Goal: Task Accomplishment & Management: Manage account settings

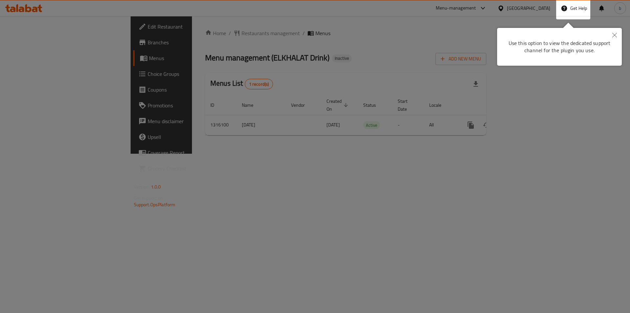
click at [617, 29] on button "Close" at bounding box center [615, 35] width 14 height 15
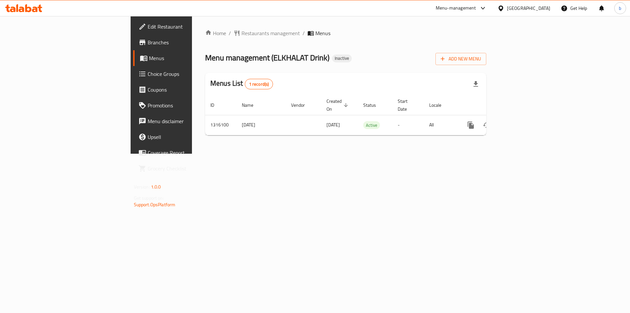
click at [539, 5] on div "Egypt" at bounding box center [528, 8] width 43 height 7
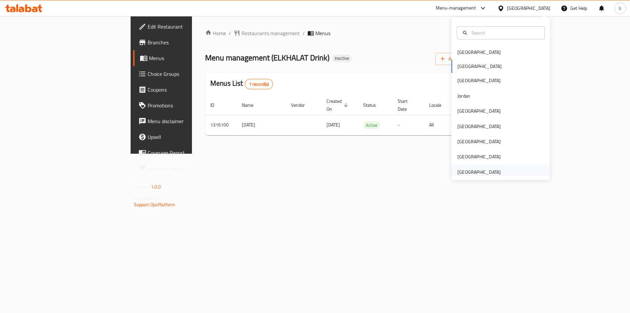
click at [462, 171] on div "[GEOGRAPHIC_DATA]" at bounding box center [479, 171] width 43 height 7
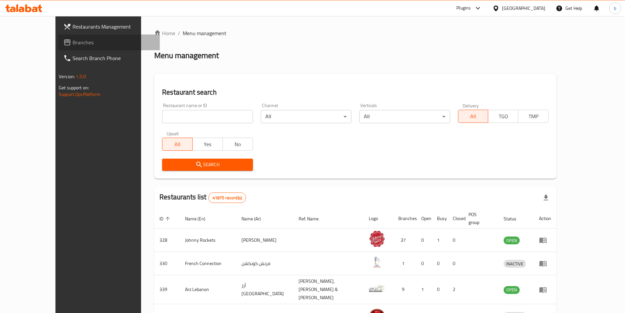
click at [73, 38] on span "Branches" at bounding box center [114, 42] width 82 height 8
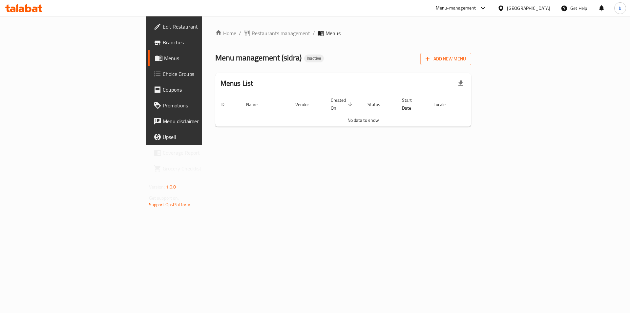
click at [163, 39] on span "Branches" at bounding box center [204, 42] width 83 height 8
click at [466, 60] on span "Add New Menu" at bounding box center [446, 59] width 40 height 8
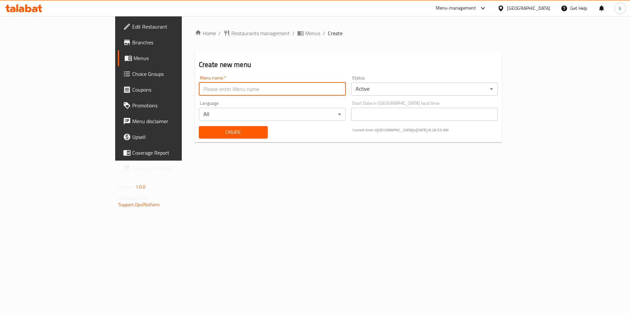
click at [199, 94] on input "text" at bounding box center [272, 88] width 147 height 13
type input "/"
click at [215, 84] on input "text" at bounding box center [272, 88] width 147 height 13
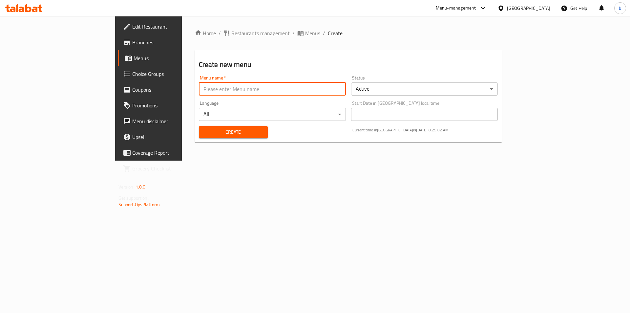
click at [199, 90] on input "text" at bounding box center [272, 88] width 147 height 13
drag, startPoint x: 166, startPoint y: 196, endPoint x: 163, endPoint y: 190, distance: 6.5
click at [182, 161] on div "Home / Restaurants management / Menus / Create Create new menu Menu name   * Me…" at bounding box center [349, 88] width 334 height 144
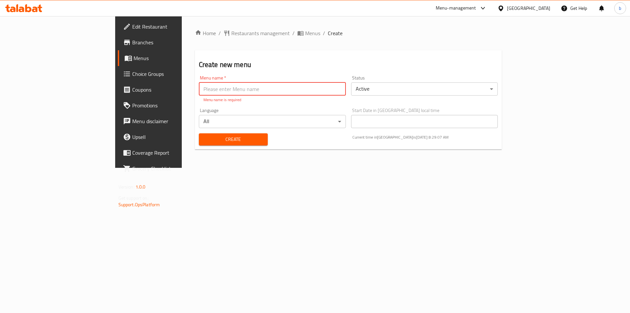
click at [199, 94] on input "text" at bounding box center [272, 88] width 147 height 13
type input "[DATE]"
click at [222, 141] on div "Create" at bounding box center [233, 139] width 77 height 20
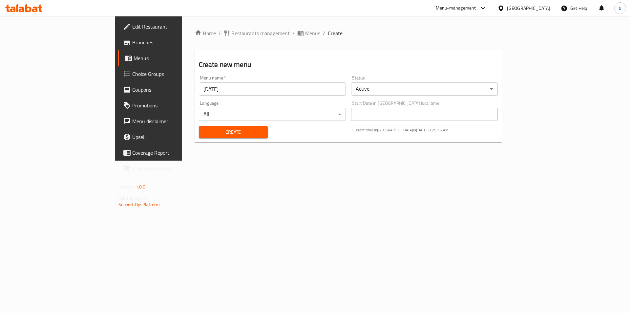
click at [208, 128] on span "Create" at bounding box center [233, 132] width 58 height 8
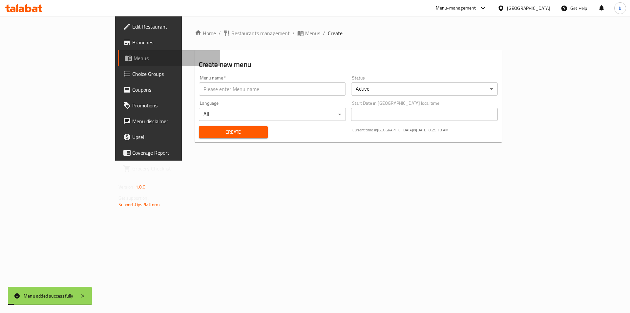
click at [134, 57] on span "Menus" at bounding box center [175, 58] width 82 height 8
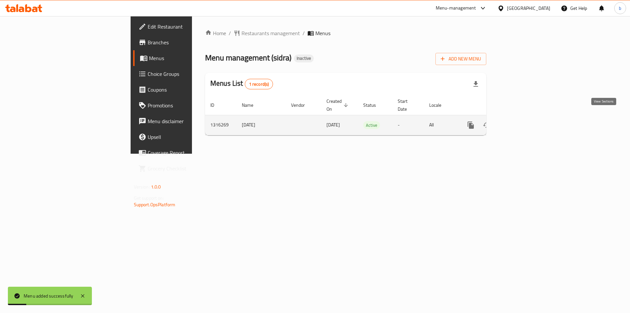
click at [522, 121] on icon "enhanced table" at bounding box center [518, 125] width 8 height 8
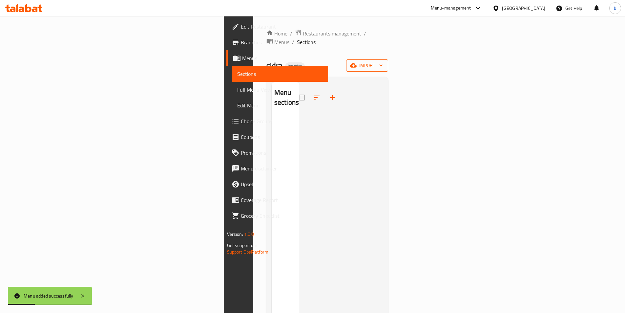
click at [383, 61] on span "import" at bounding box center [368, 65] width 32 height 8
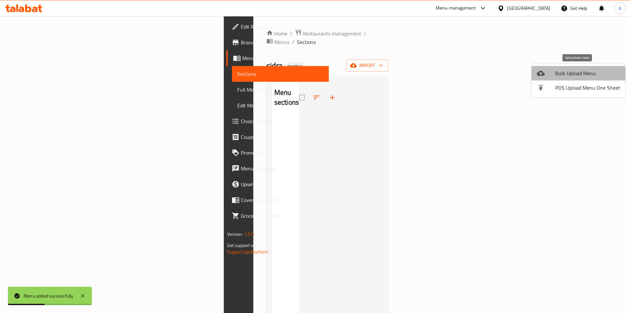
click at [571, 75] on span "Bulk Upload Menu" at bounding box center [587, 73] width 65 height 8
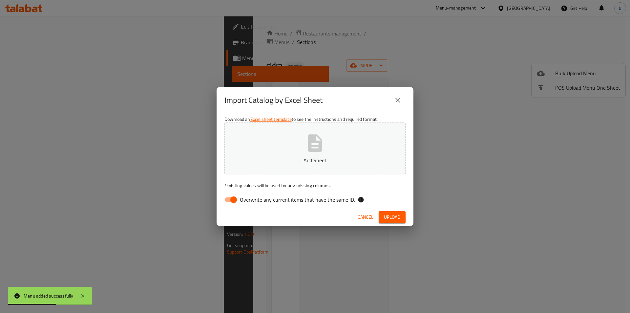
click at [238, 197] on input "Overwrite any current items that have the same ID." at bounding box center [233, 199] width 37 height 12
checkbox input "false"
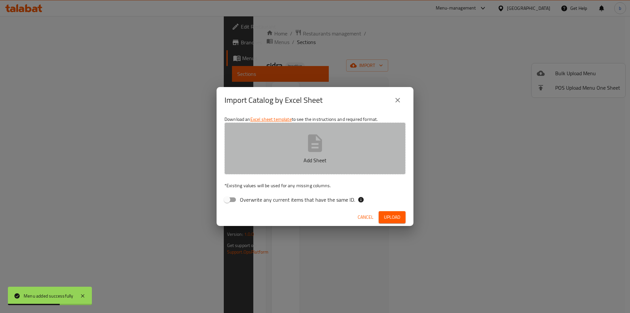
click at [285, 146] on button "Add Sheet" at bounding box center [315, 148] width 181 height 52
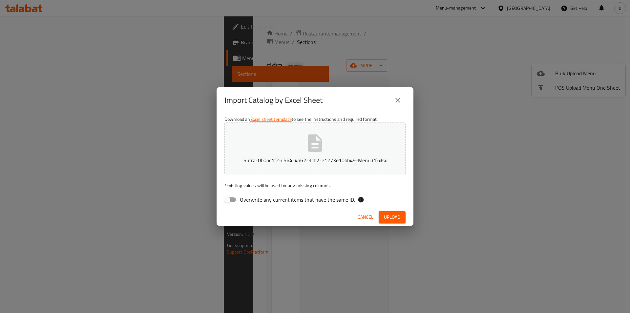
click at [393, 215] on span "Upload" at bounding box center [392, 217] width 16 height 8
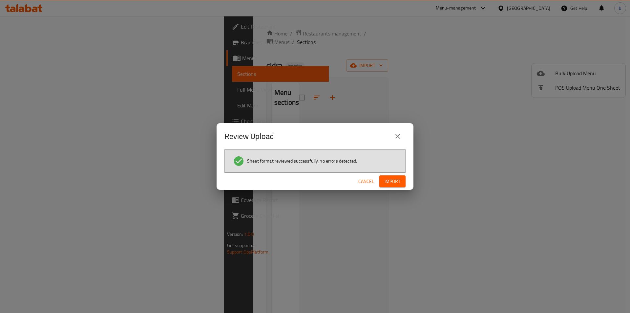
click at [399, 185] on span "Import" at bounding box center [393, 181] width 16 height 8
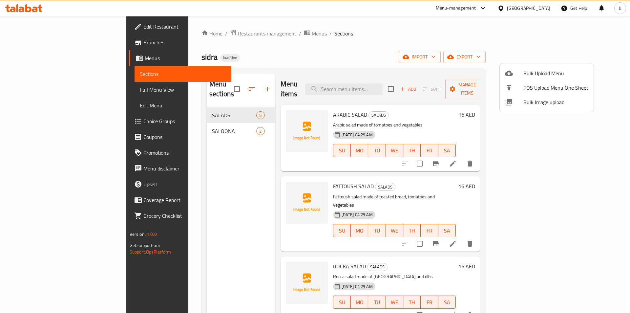
click at [575, 303] on div at bounding box center [315, 156] width 630 height 313
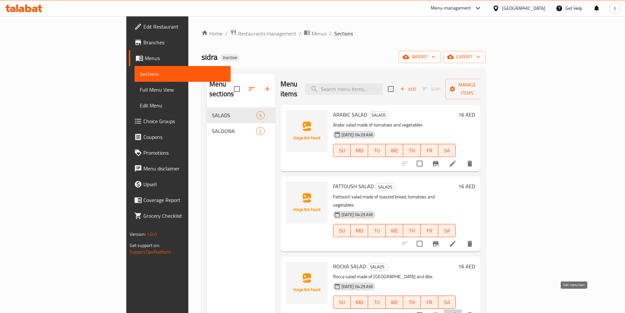
click at [457, 311] on icon at bounding box center [453, 315] width 8 height 8
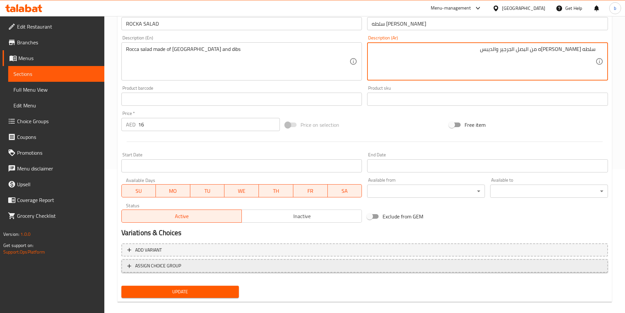
scroll to position [151, 0]
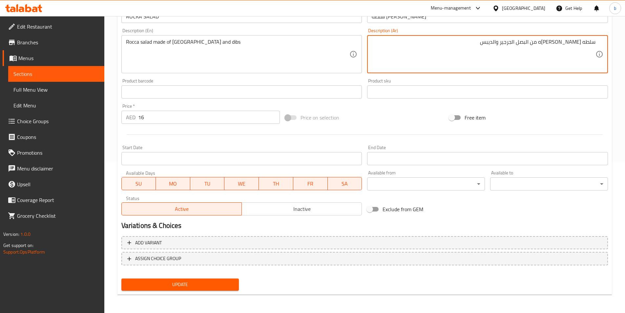
type textarea "سلطه جرجير مكونه من البصل الجرجير والديبس"
click at [158, 286] on span "Update" at bounding box center [180, 284] width 107 height 8
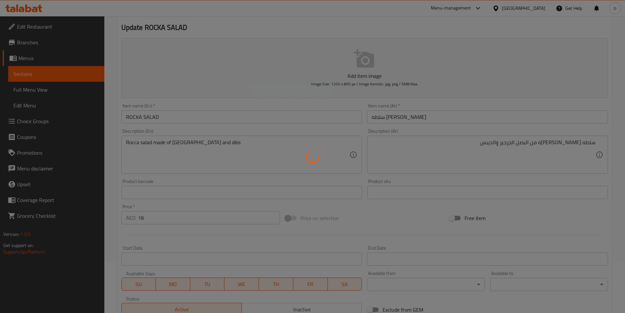
scroll to position [0, 0]
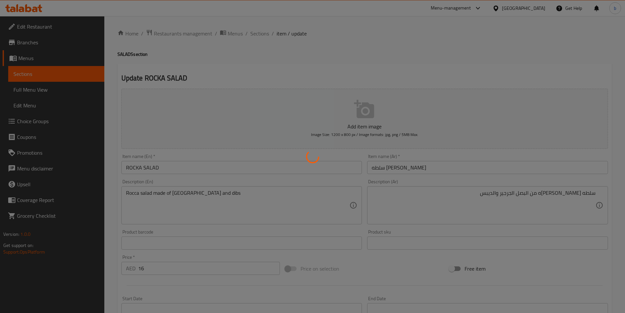
click at [254, 33] on div at bounding box center [312, 156] width 625 height 313
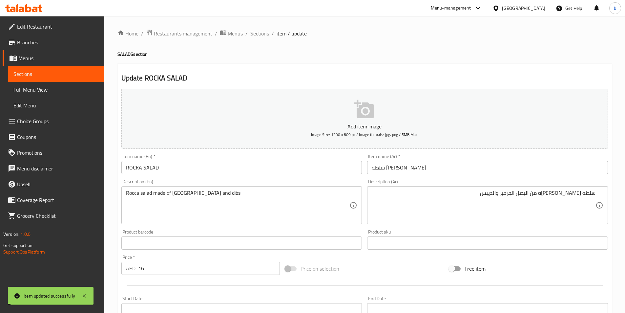
click at [258, 34] on span "Sections" at bounding box center [259, 34] width 19 height 8
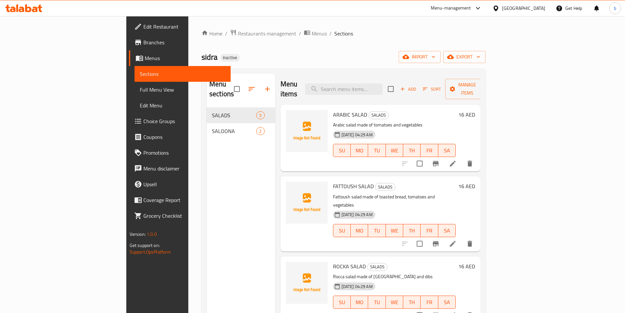
click at [145, 61] on span "Menus" at bounding box center [185, 58] width 81 height 8
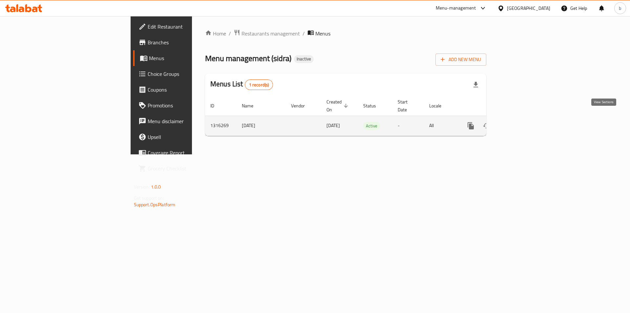
click at [521, 123] on icon "enhanced table" at bounding box center [518, 126] width 6 height 6
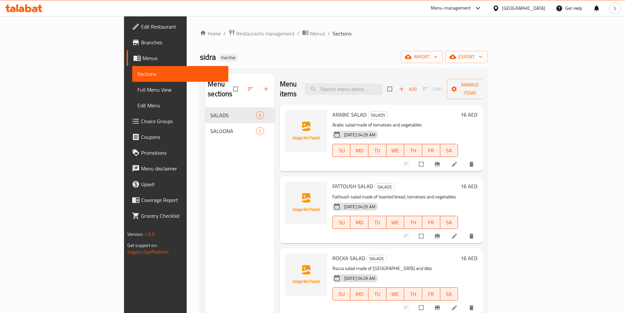
click at [138, 90] on span "Full Menu View" at bounding box center [181, 90] width 86 height 8
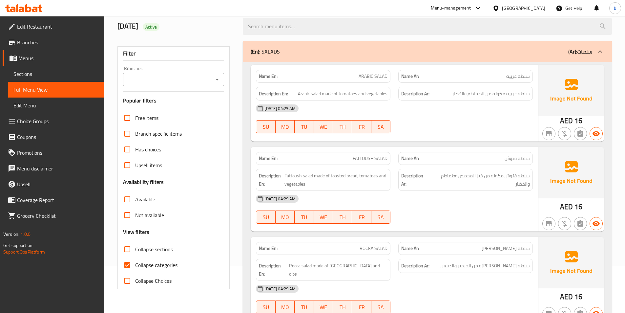
scroll to position [98, 0]
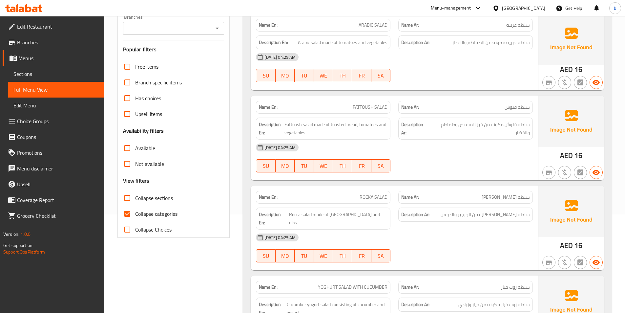
click at [131, 211] on input "Collapse categories" at bounding box center [127, 214] width 16 height 16
checkbox input "false"
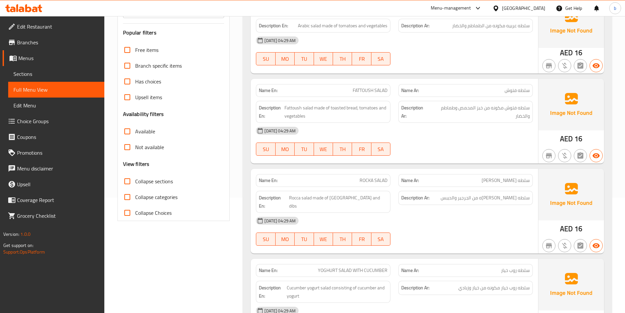
scroll to position [131, 0]
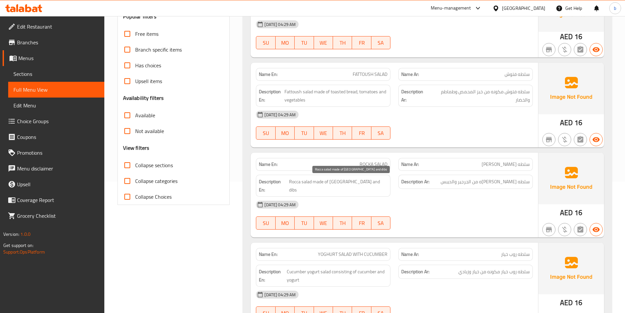
click at [347, 184] on span "Rocca salad made of [GEOGRAPHIC_DATA] and dibs" at bounding box center [338, 186] width 98 height 16
copy span "Rocca"
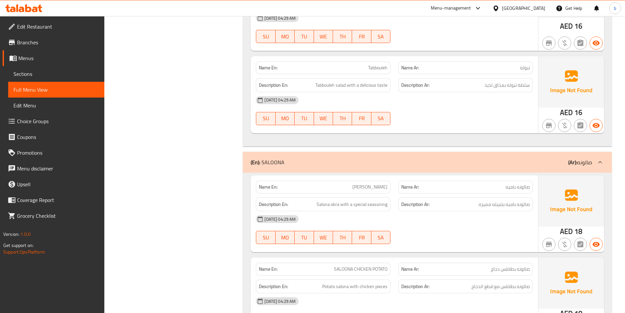
scroll to position [448, 0]
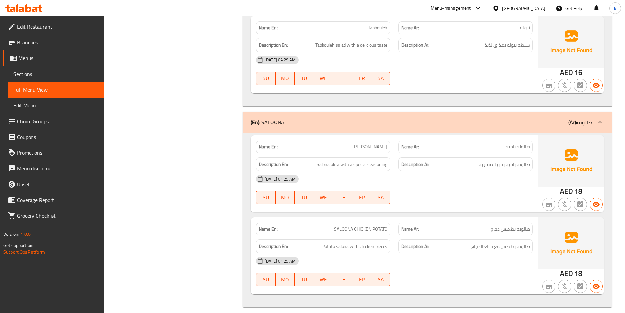
click at [360, 143] on span "UKRA SALOONA" at bounding box center [370, 146] width 35 height 7
click at [382, 143] on span "UKRA SALOONA" at bounding box center [370, 146] width 35 height 7
copy span "SALOONA"
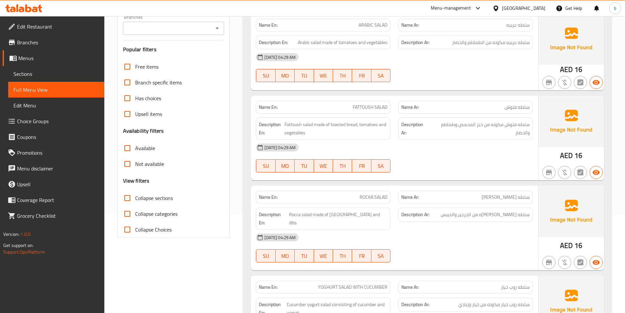
scroll to position [0, 0]
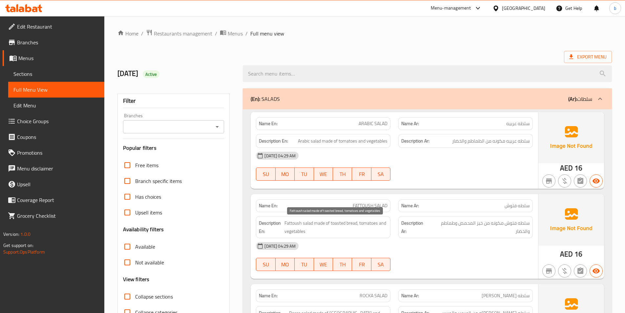
click at [333, 224] on span "Fattoush salad made of toasted bread, tomatoes and vegetables" at bounding box center [336, 227] width 103 height 16
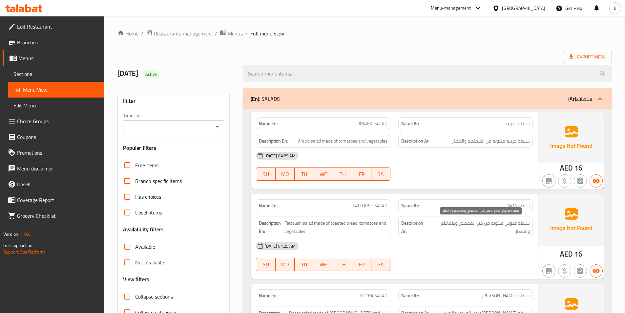
click at [485, 222] on span "سلطه فتوش مكونه من خبز المحمص وطماطم والخضار" at bounding box center [480, 227] width 100 height 16
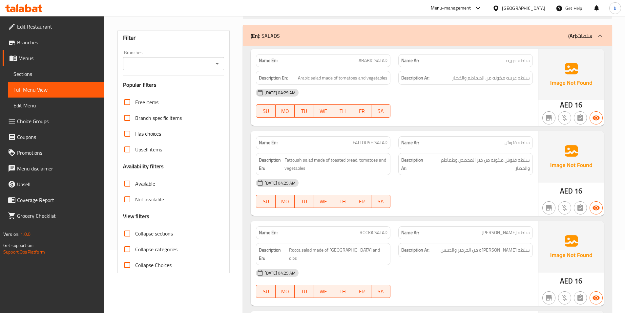
scroll to position [131, 0]
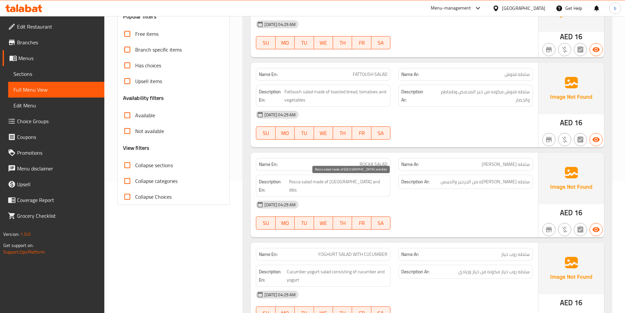
click at [332, 181] on span "Rocca salad made of [GEOGRAPHIC_DATA] and dibs" at bounding box center [338, 186] width 98 height 16
click at [494, 178] on span "سلطه جرجير مكونه من الجرجير والديبس" at bounding box center [485, 182] width 89 height 8
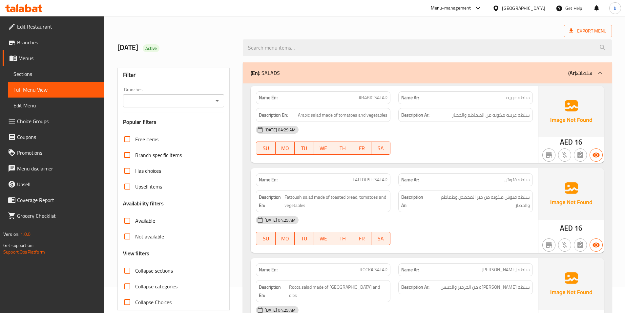
scroll to position [0, 0]
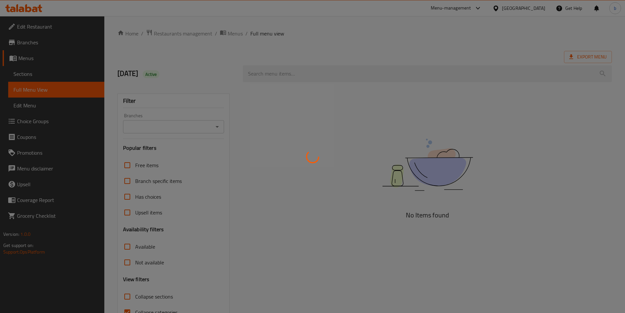
scroll to position [36, 0]
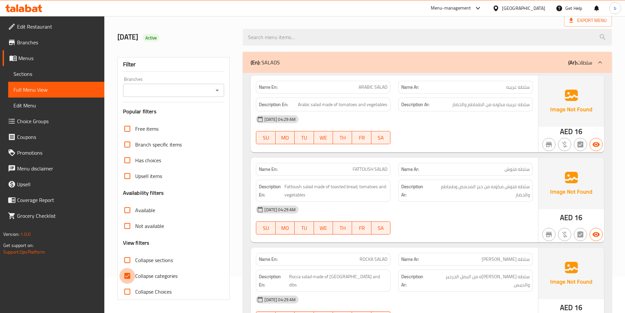
click at [134, 271] on input "Collapse categories" at bounding box center [127, 276] width 16 height 16
checkbox input "false"
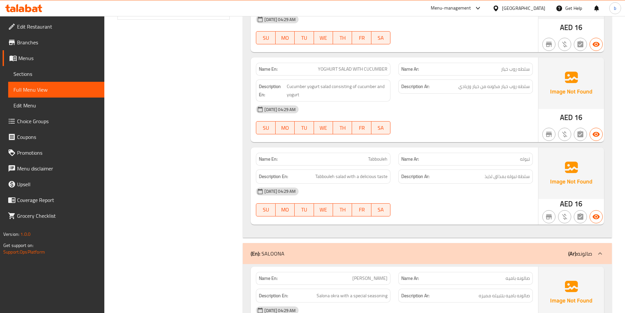
scroll to position [185, 0]
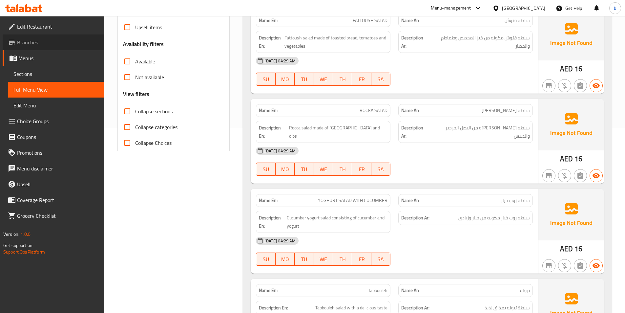
click at [37, 46] on span "Branches" at bounding box center [58, 42] width 82 height 8
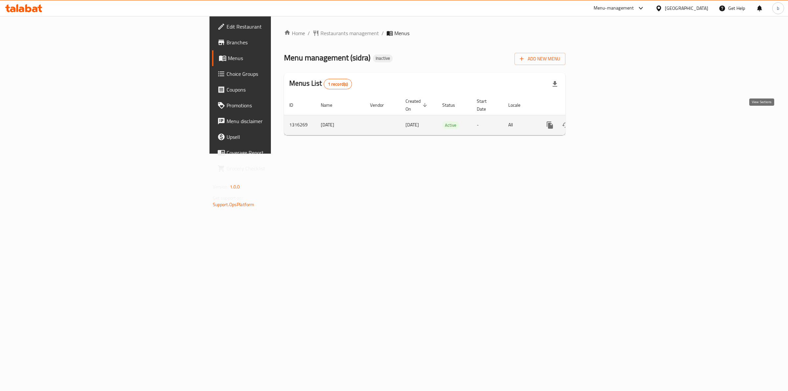
click at [601, 121] on icon "enhanced table" at bounding box center [597, 125] width 8 height 8
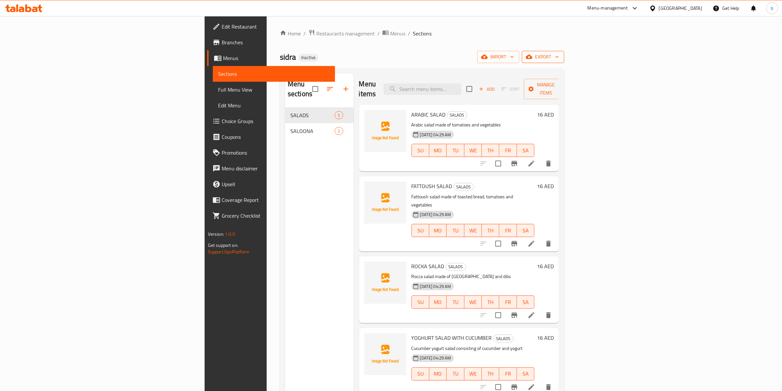
click at [532, 56] on icon "button" at bounding box center [529, 57] width 7 height 4
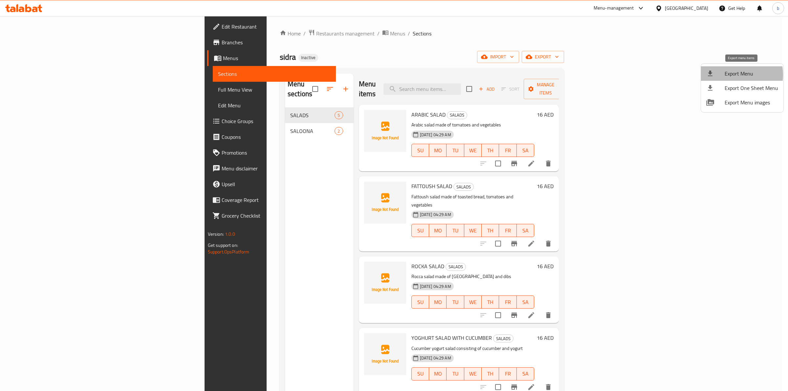
click at [733, 75] on span "Export Menu" at bounding box center [752, 74] width 54 height 8
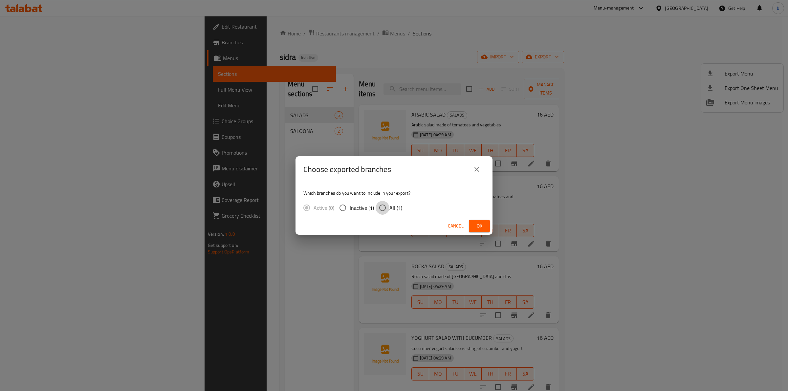
click at [377, 208] on input "All (1)" at bounding box center [383, 208] width 14 height 14
radio input "true"
click at [482, 228] on span "Ok" at bounding box center [479, 226] width 11 height 8
